Goal: Information Seeking & Learning: Learn about a topic

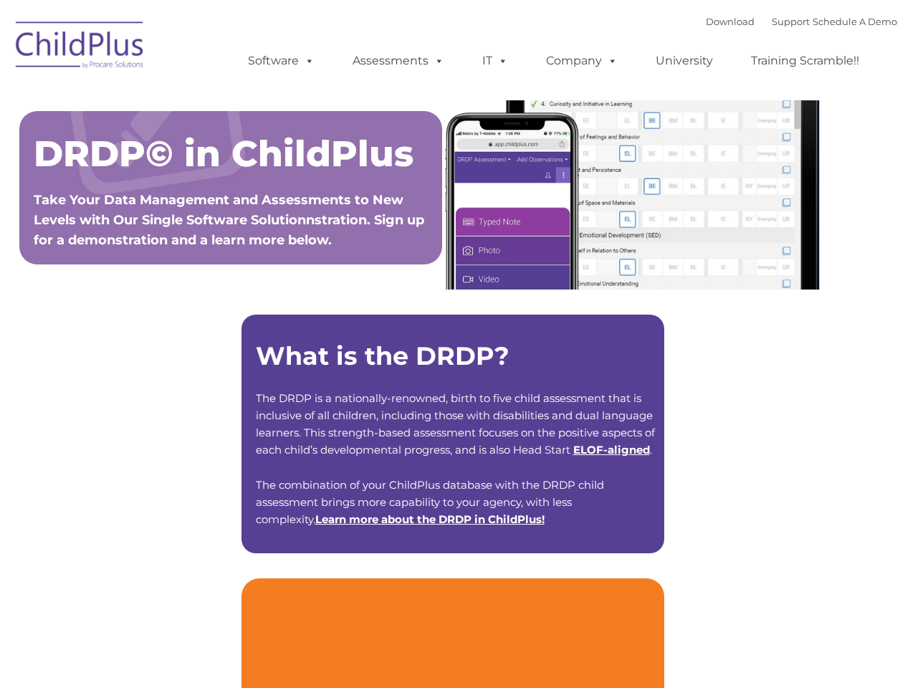
type input ""
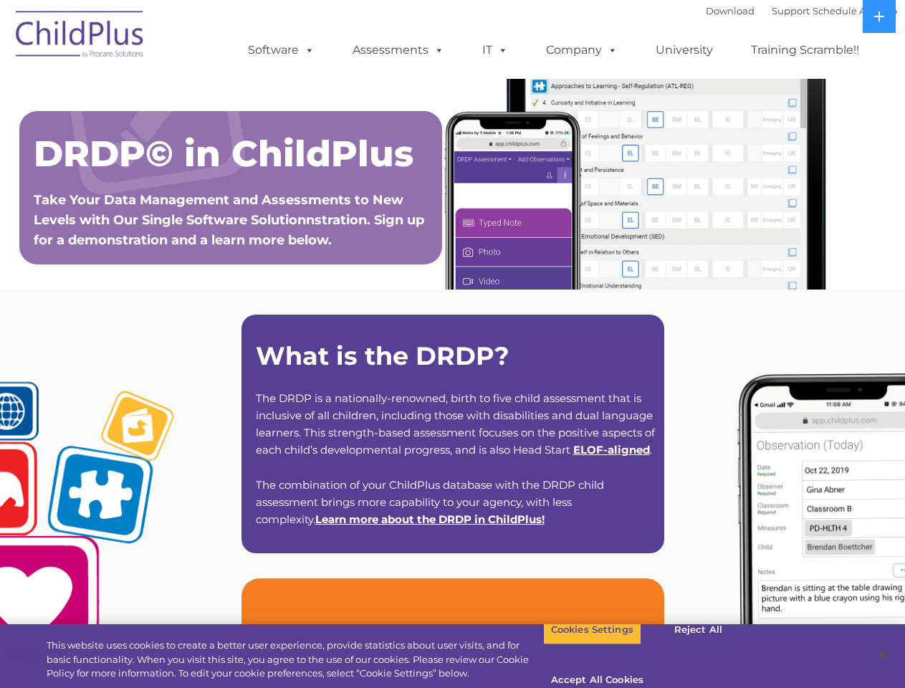
click at [452, 344] on strong "What is the DRDP?" at bounding box center [383, 356] width 254 height 31
click at [307, 49] on span at bounding box center [307, 50] width 16 height 14
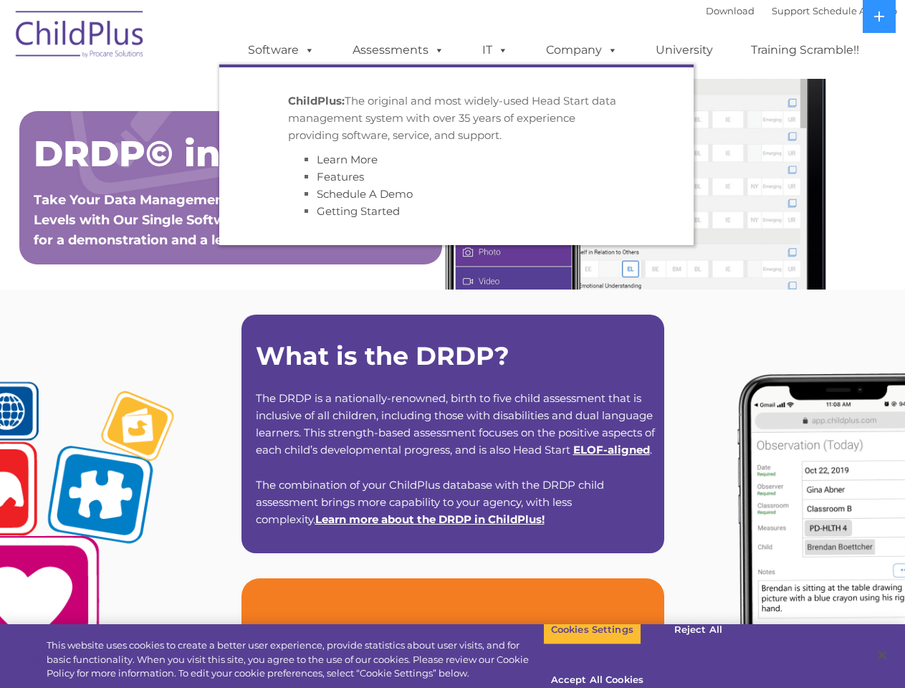
click at [437, 49] on span at bounding box center [437, 50] width 16 height 14
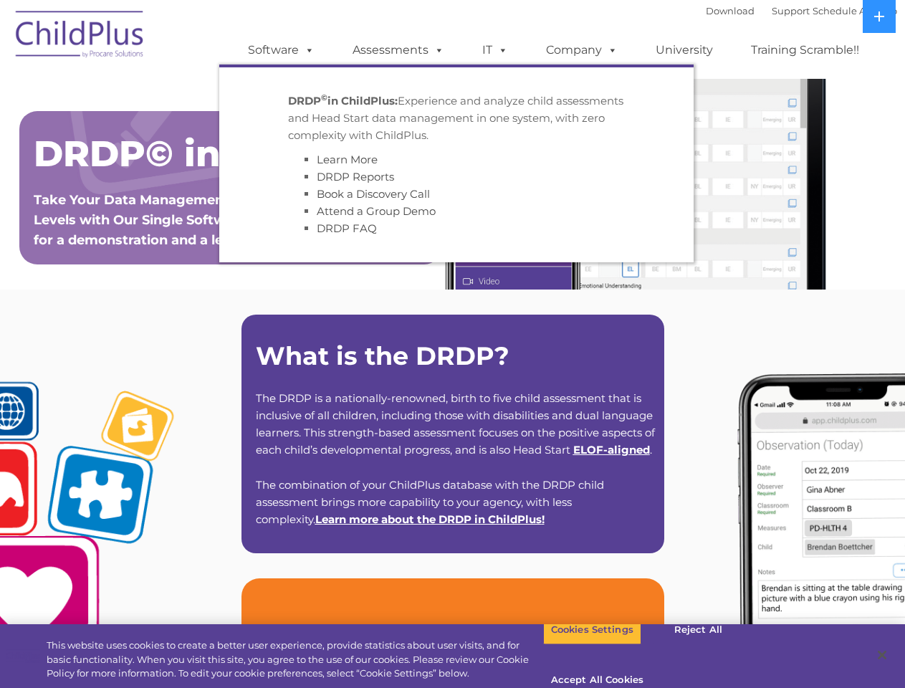
click at [495, 50] on span at bounding box center [501, 50] width 16 height 14
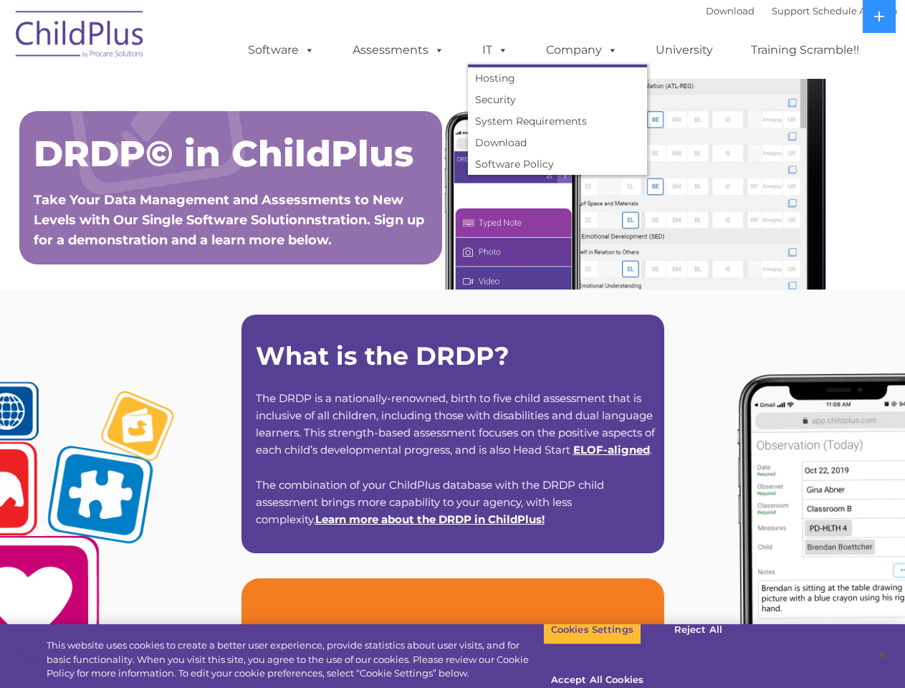
click at [500, 49] on span at bounding box center [501, 50] width 16 height 14
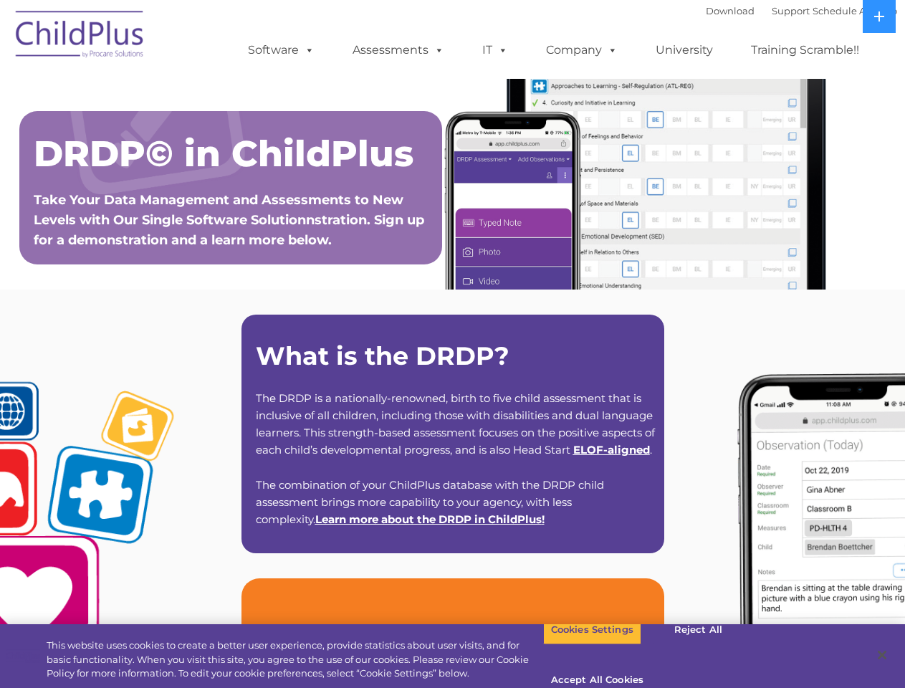
click at [581, 50] on link "Company" at bounding box center [582, 50] width 100 height 29
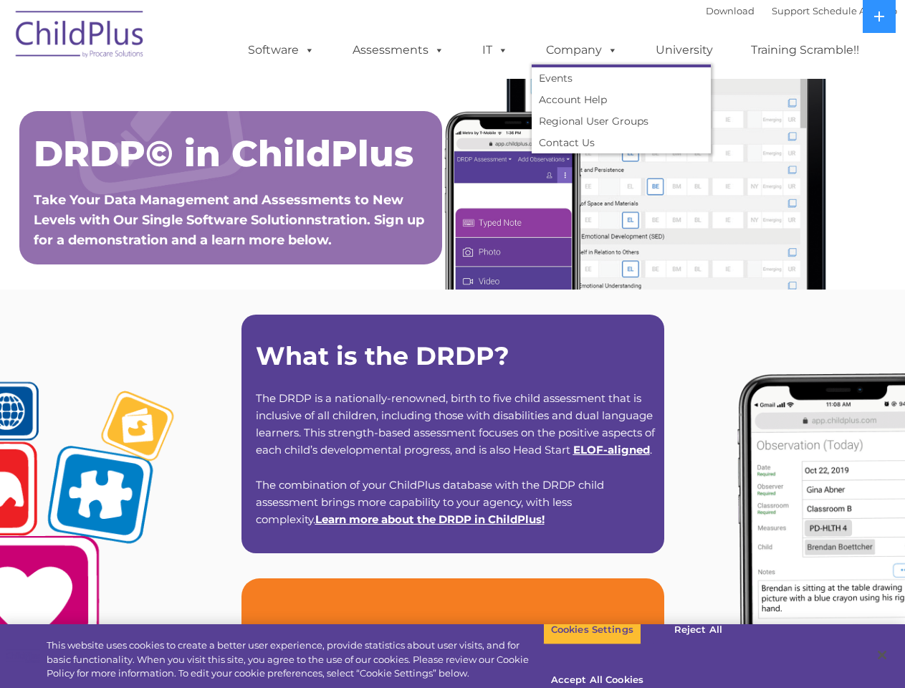
click at [609, 49] on span at bounding box center [610, 50] width 16 height 14
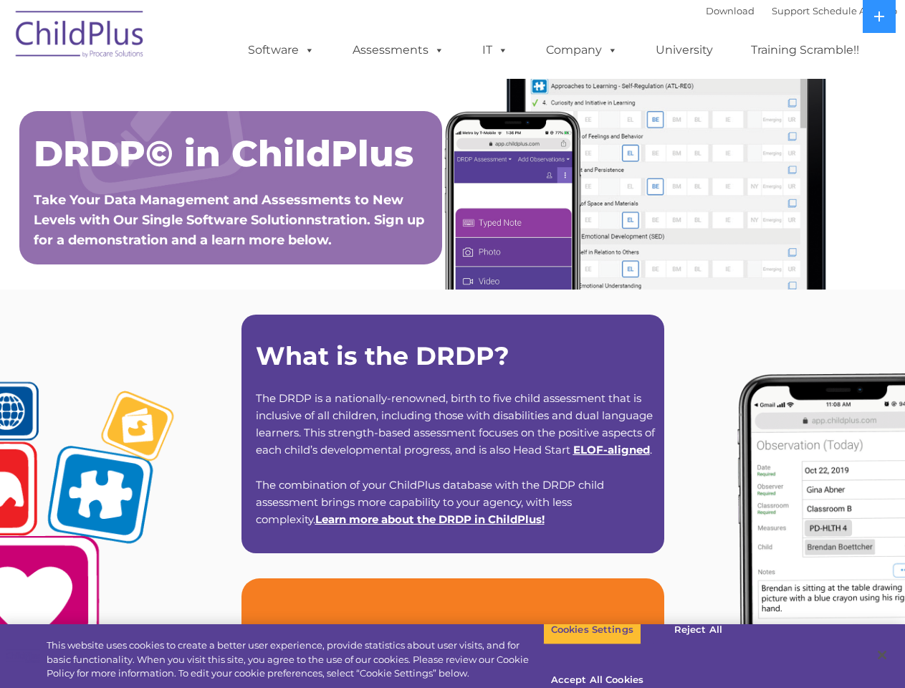
click at [880, 16] on icon at bounding box center [880, 16] width 10 height 10
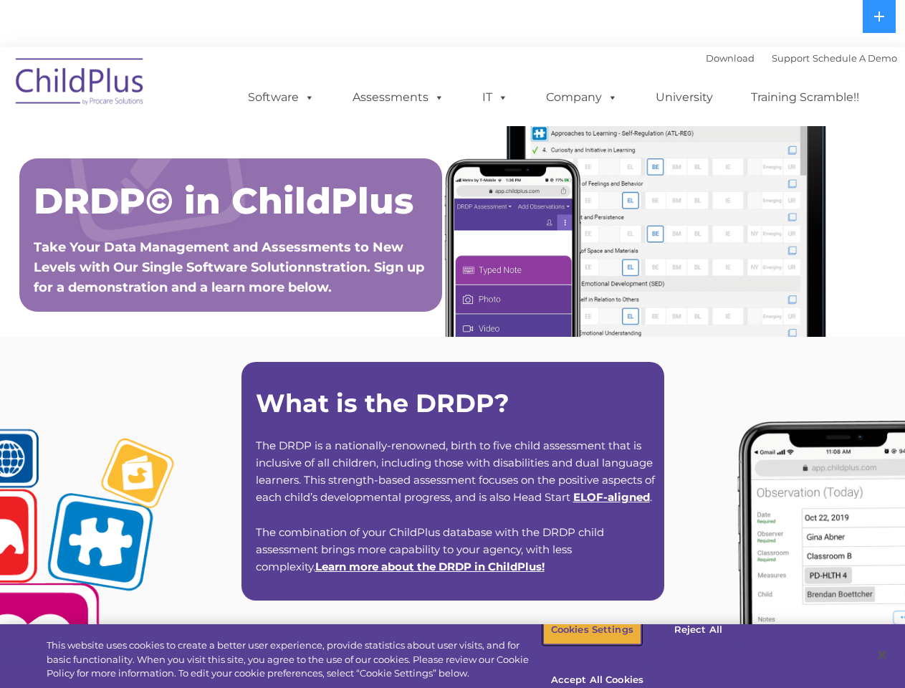
click at [581, 645] on button "Cookies Settings" at bounding box center [592, 630] width 98 height 30
